Goal: Task Accomplishment & Management: Use online tool/utility

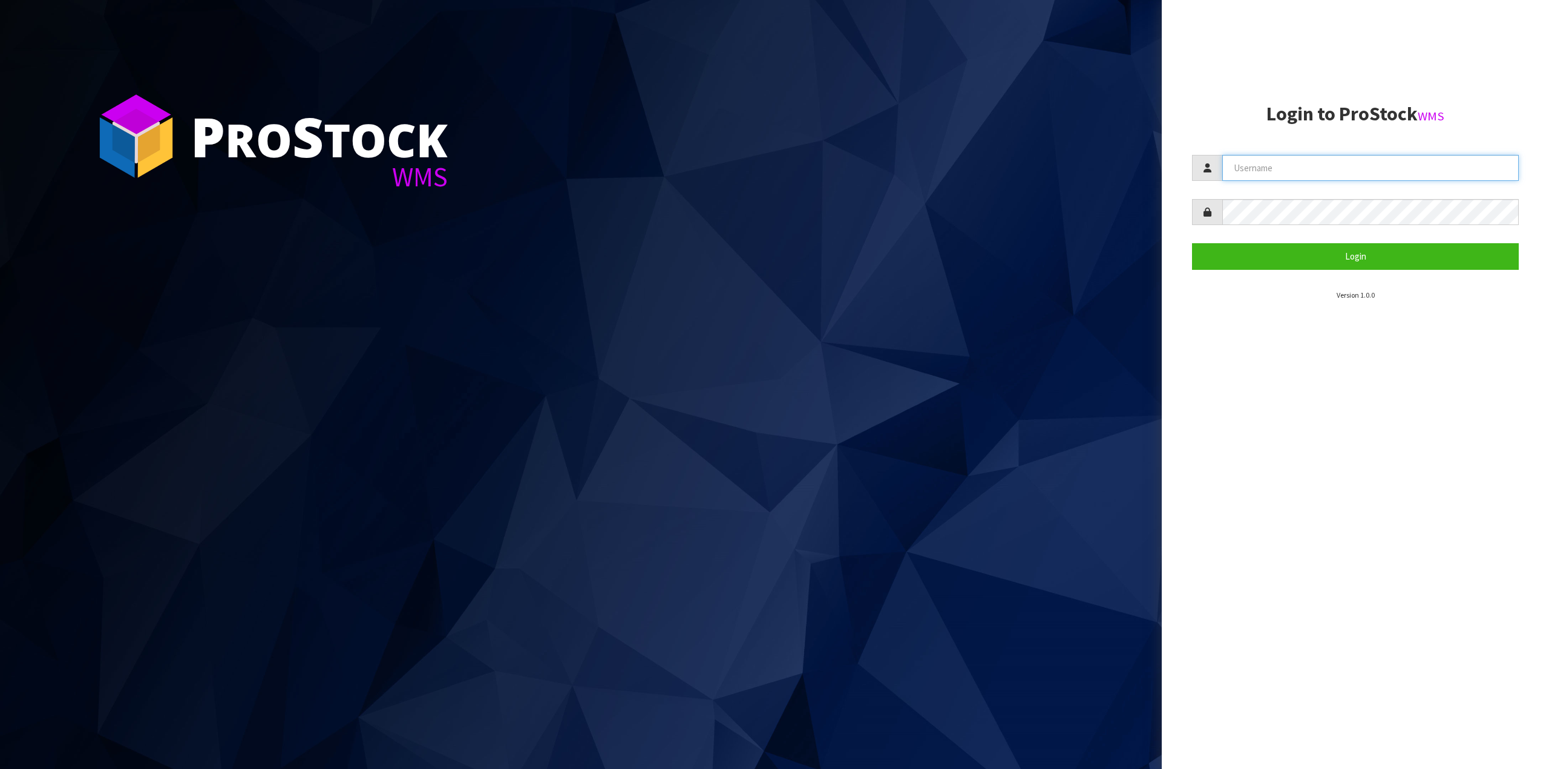
click at [1246, 174] on input "text" at bounding box center [1370, 168] width 296 height 26
type input "Juiceplus"
click at [1192, 243] on button "Login" at bounding box center [1355, 256] width 327 height 26
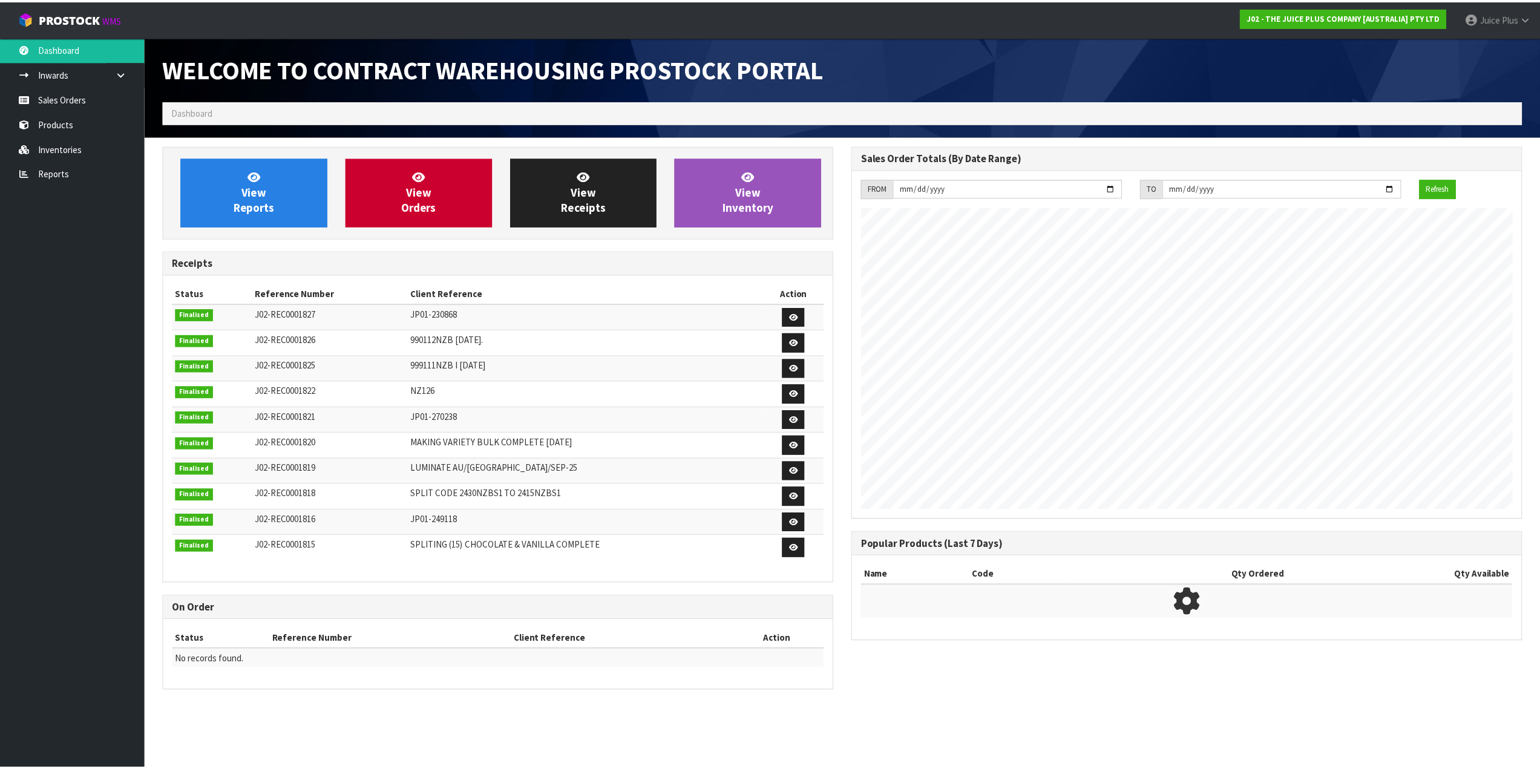
scroll to position [671, 688]
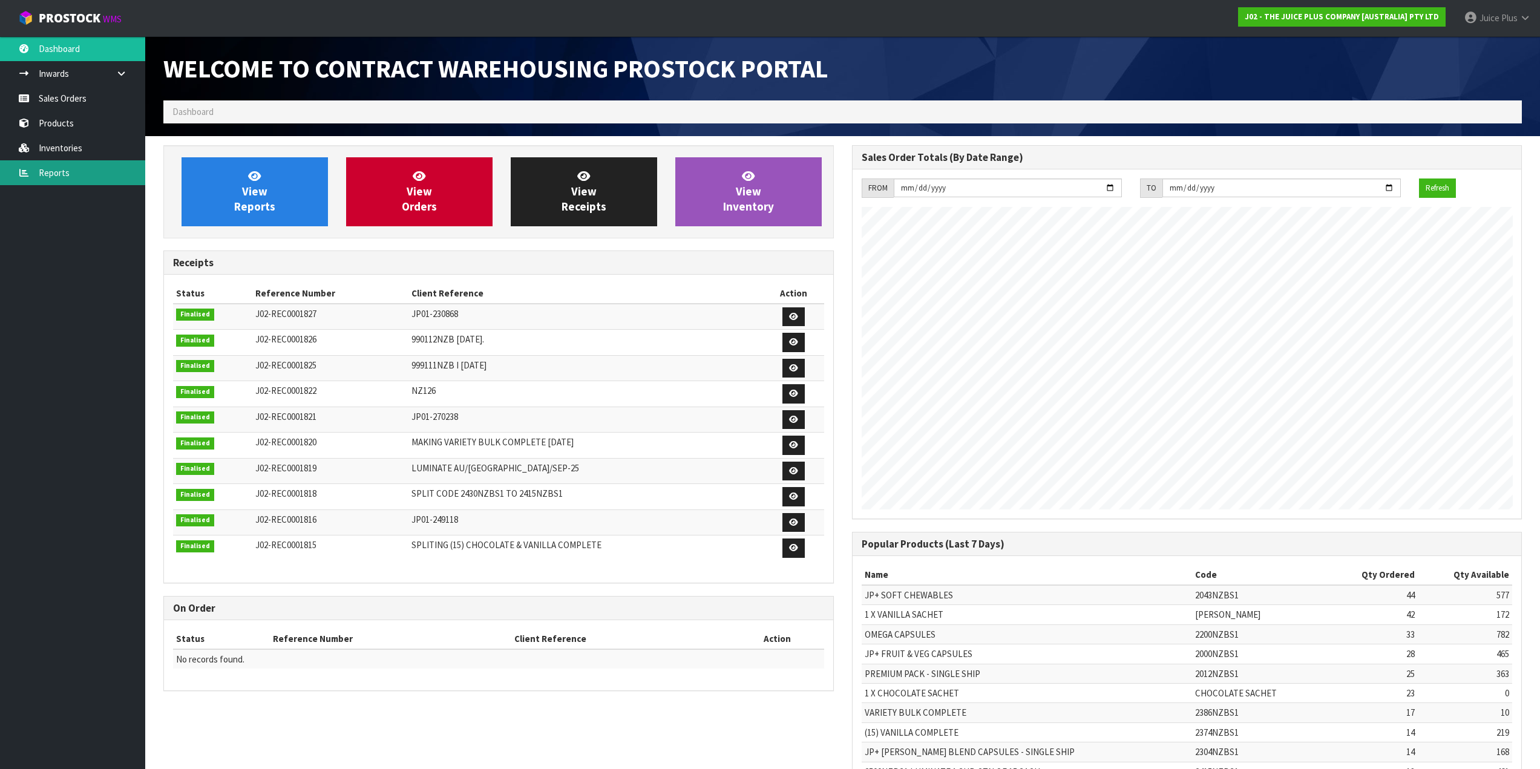
click at [73, 168] on link "Reports" at bounding box center [72, 172] width 145 height 25
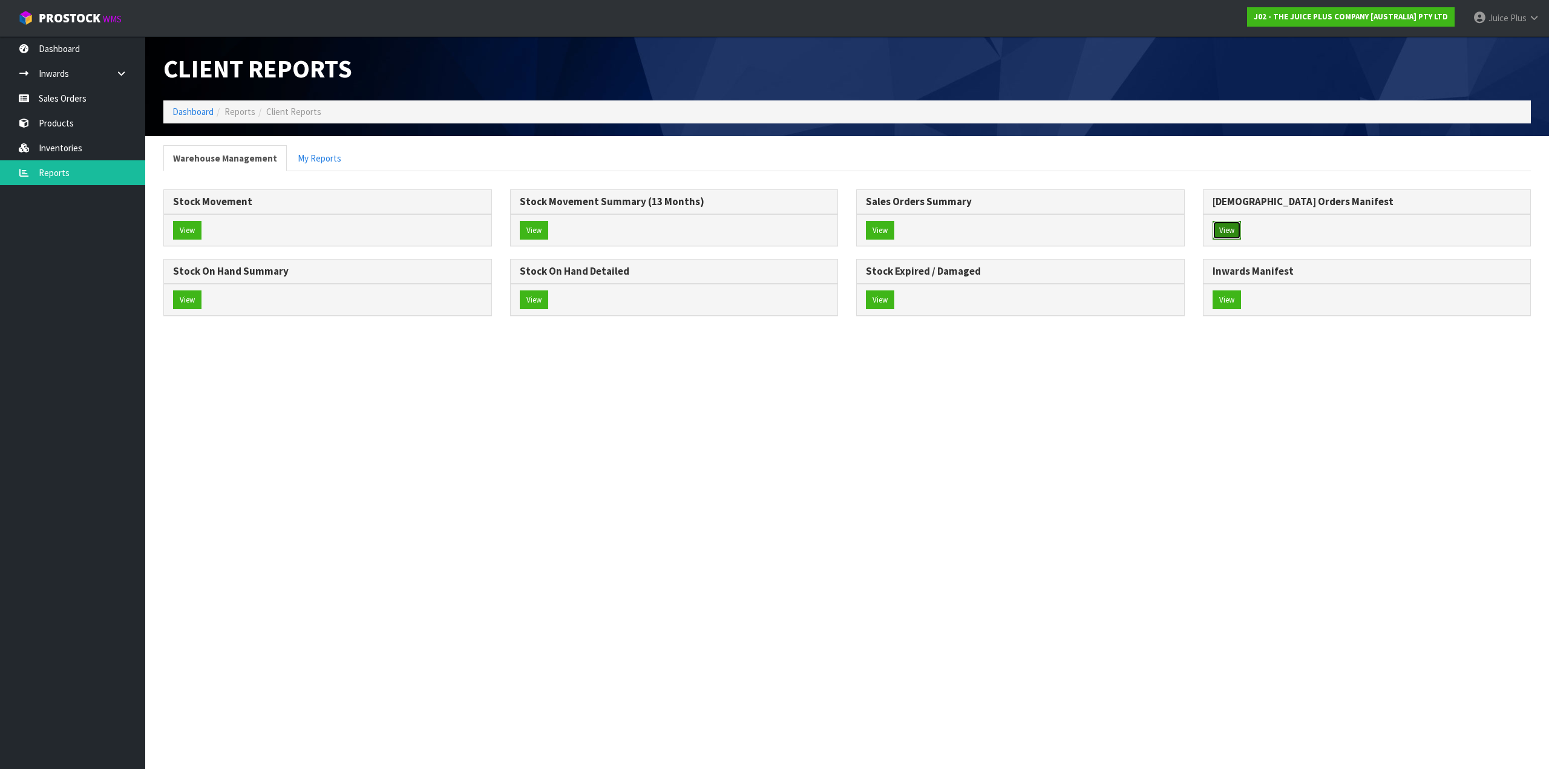
click at [1228, 231] on button "View" at bounding box center [1226, 230] width 28 height 19
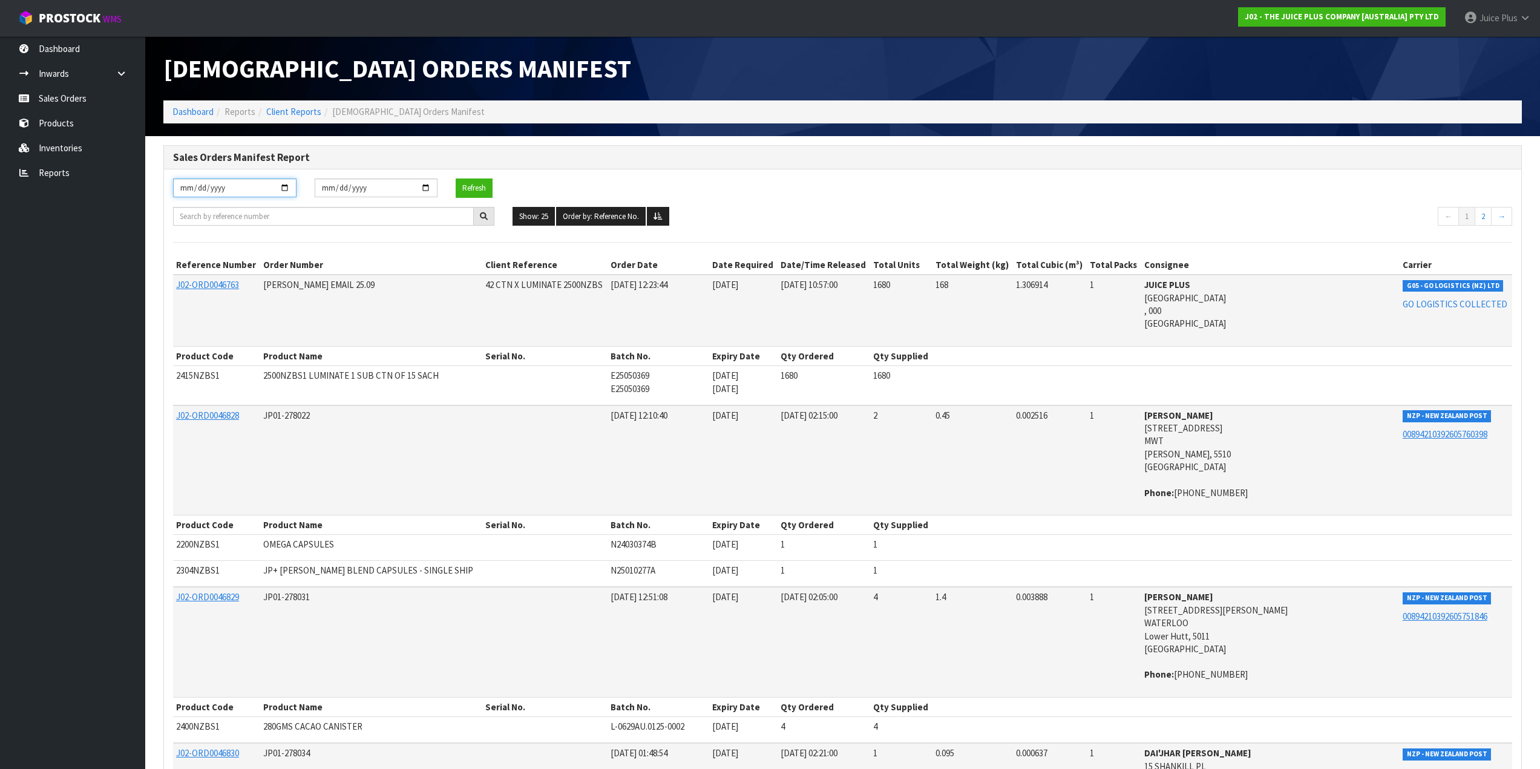
click at [289, 188] on input "[DATE]" at bounding box center [234, 187] width 123 height 19
type input "2025-09-01"
click at [468, 188] on button "Refresh" at bounding box center [474, 187] width 37 height 19
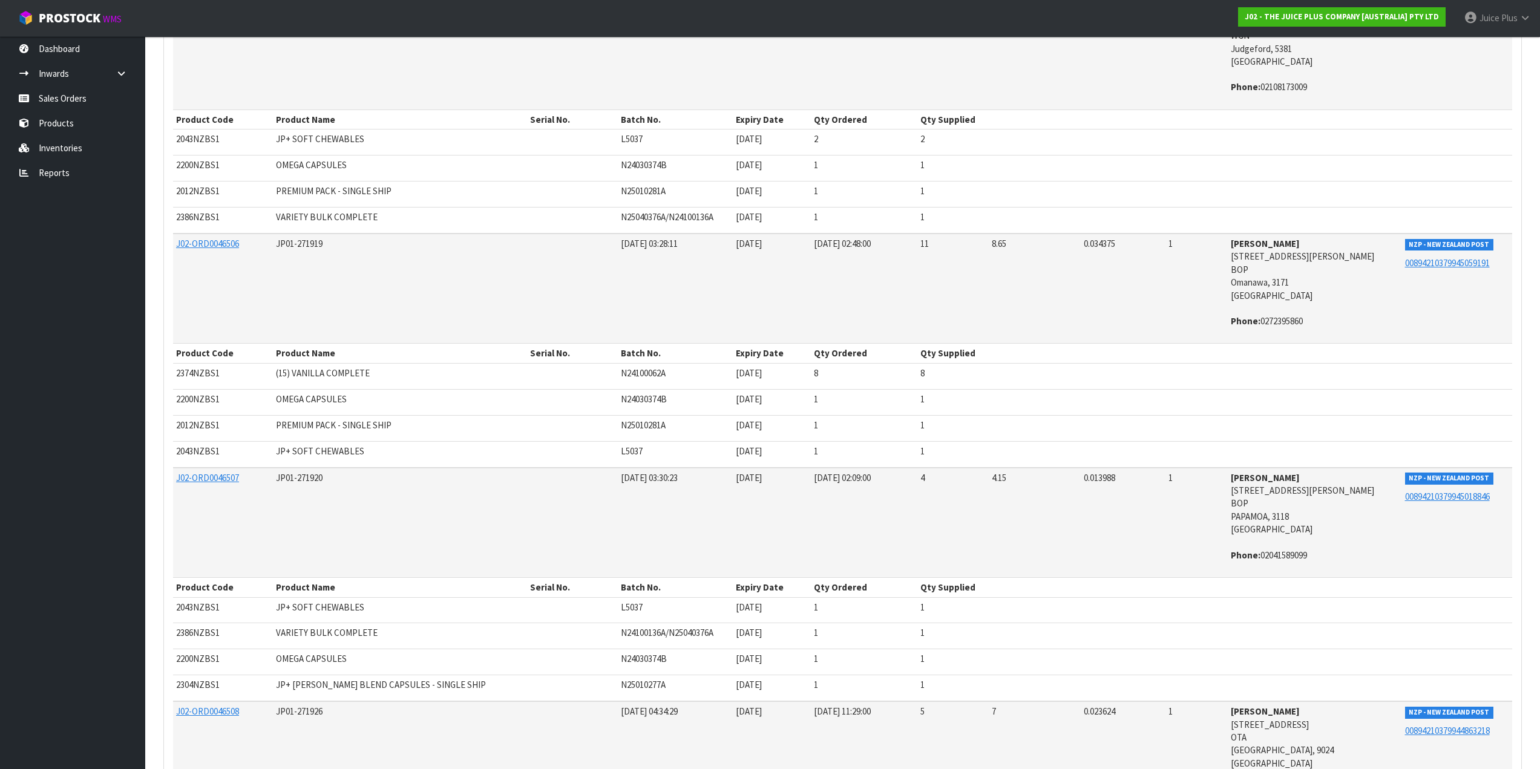
scroll to position [4852, 0]
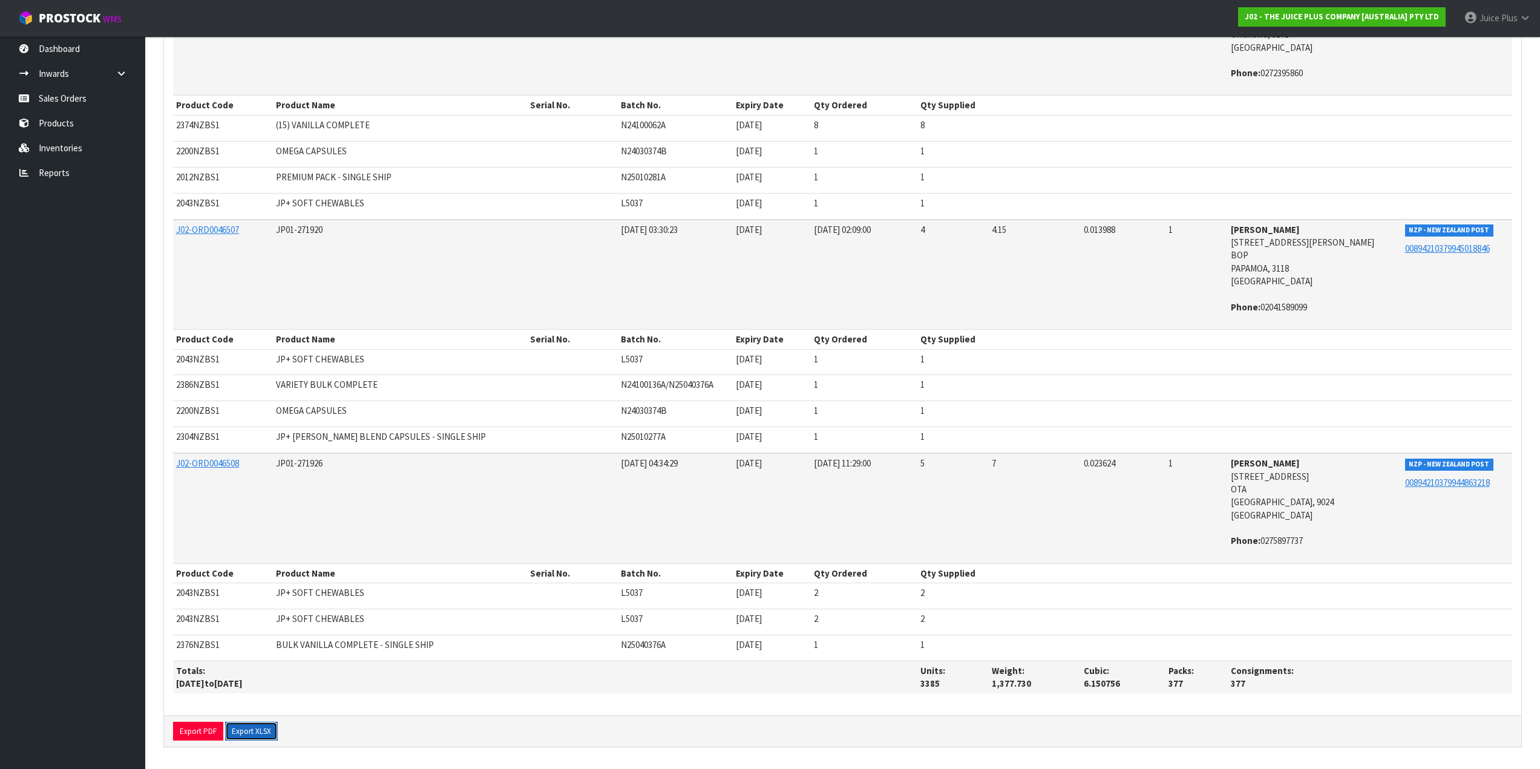
click at [252, 733] on button "Export XLSX" at bounding box center [251, 731] width 53 height 19
